Goal: Book appointment/travel/reservation

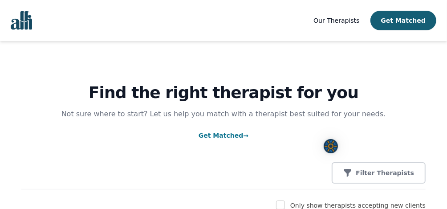
click at [228, 135] on link "Get Matched →" at bounding box center [223, 135] width 50 height 7
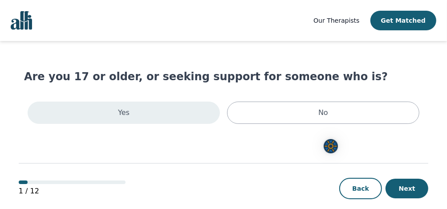
click at [145, 105] on div "Yes" at bounding box center [124, 112] width 192 height 22
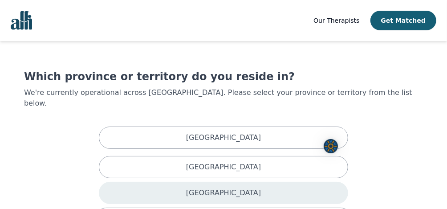
click at [251, 182] on div "[GEOGRAPHIC_DATA]" at bounding box center [223, 193] width 249 height 22
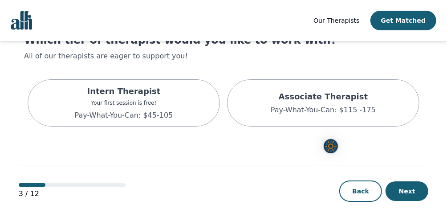
scroll to position [42, 0]
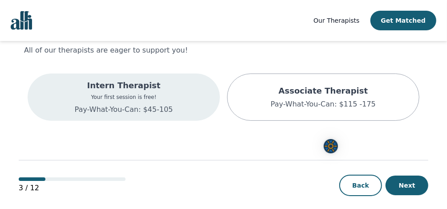
click at [140, 101] on div "Intern Therapist Your first session is free! Pay-What-You-Can: $45-105" at bounding box center [124, 97] width 98 height 36
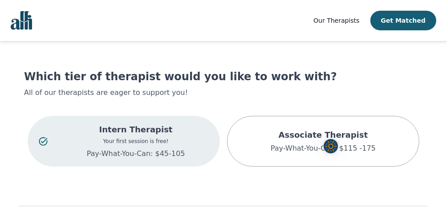
scroll to position [42, 0]
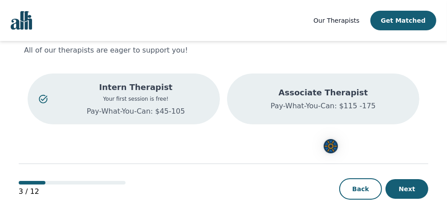
click at [358, 101] on p "Pay-What-You-Can: $115 -175" at bounding box center [322, 106] width 105 height 11
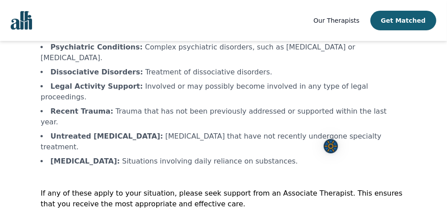
scroll to position [50, 0]
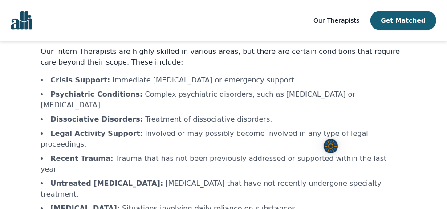
scroll to position [42, 0]
